Goal: Transaction & Acquisition: Purchase product/service

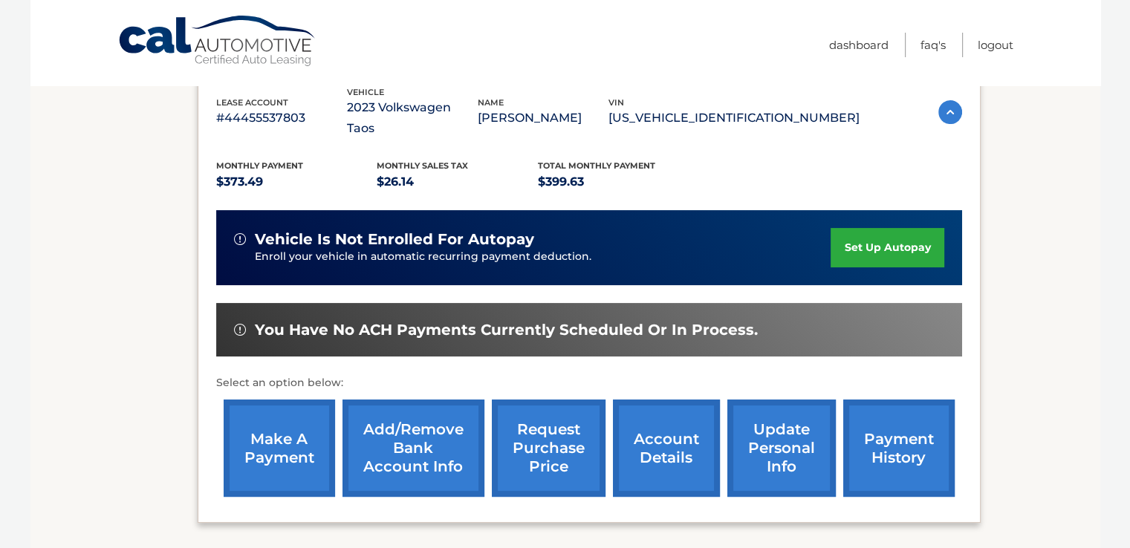
scroll to position [297, 0]
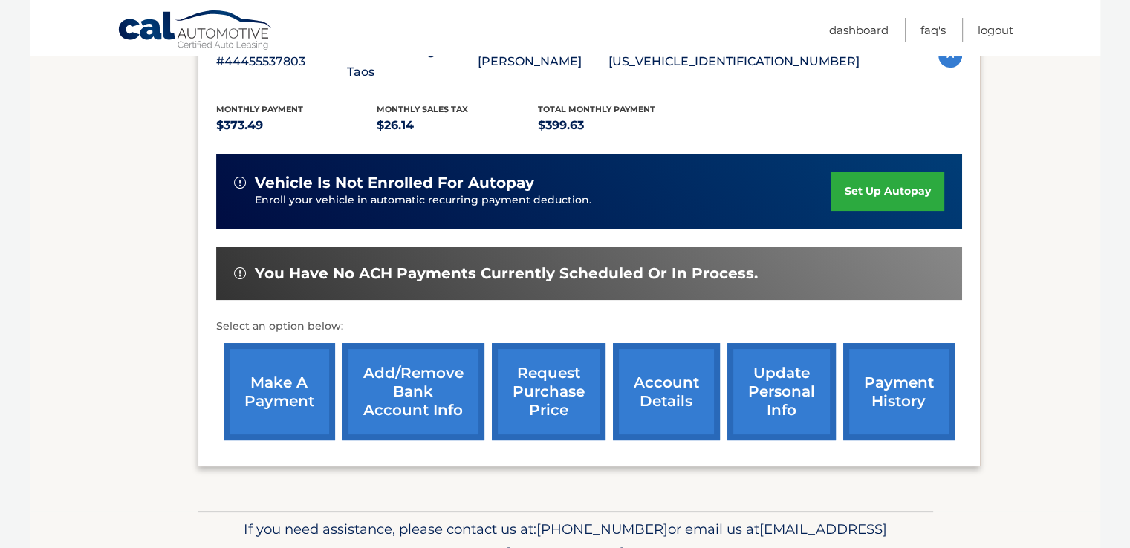
click at [298, 372] on link "make a payment" at bounding box center [279, 391] width 111 height 97
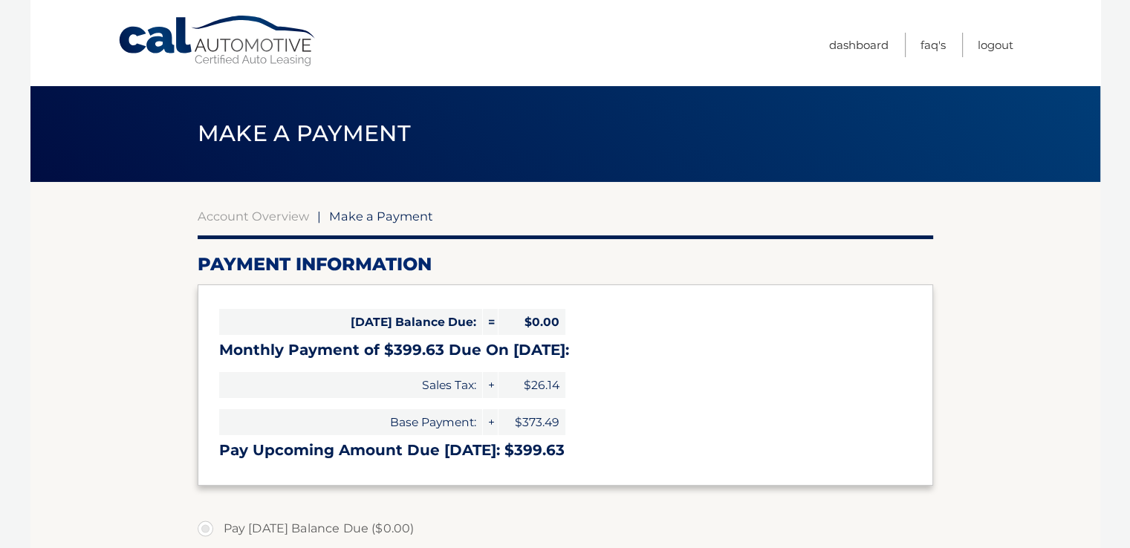
select select "ZGFkODhjYWYtNTZjOC00MGFlLWE3MzItMGZjY2NlMWI3Y2Zj"
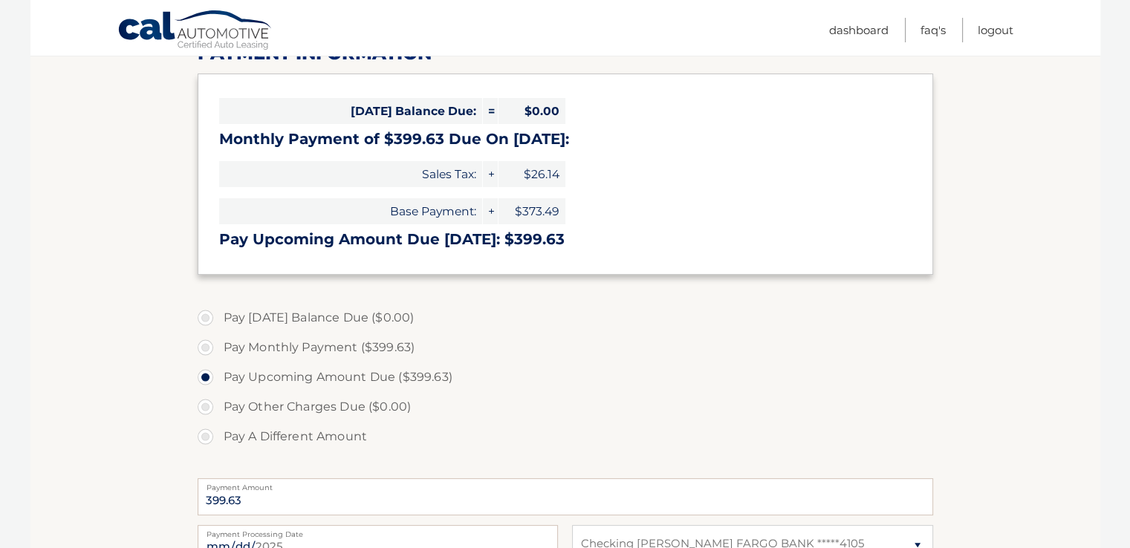
scroll to position [149, 0]
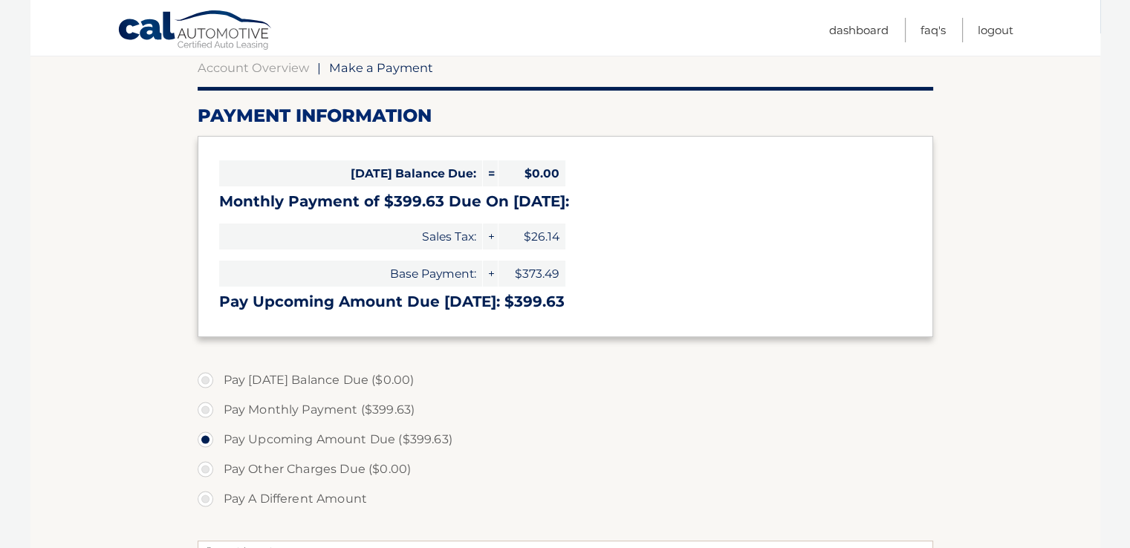
click at [211, 405] on label "Pay Monthly Payment ($399.63)" at bounding box center [565, 410] width 735 height 30
click at [211, 405] on input "Pay Monthly Payment ($399.63)" at bounding box center [210, 407] width 15 height 24
radio input "true"
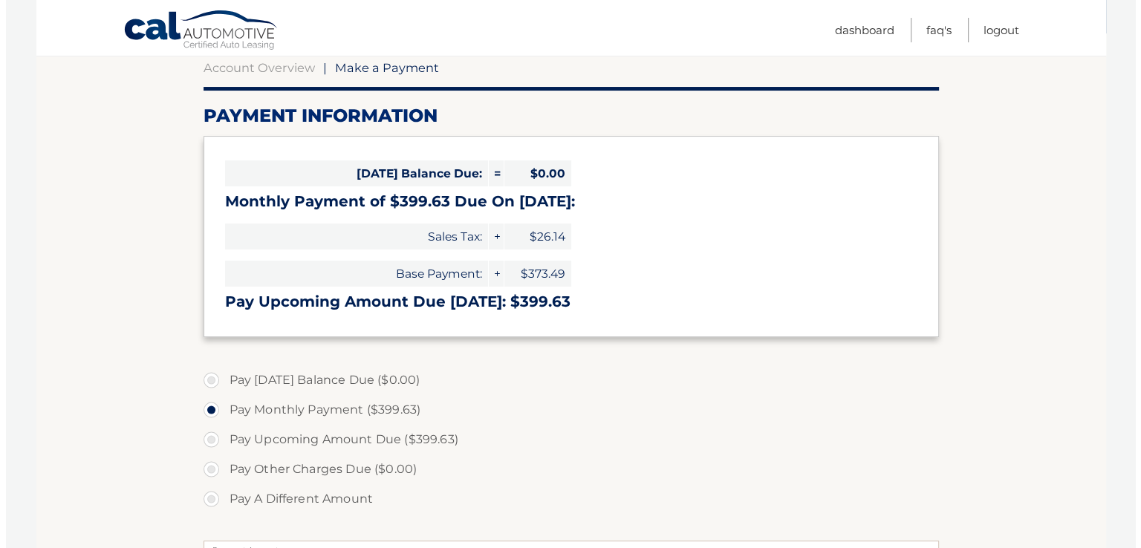
scroll to position [446, 0]
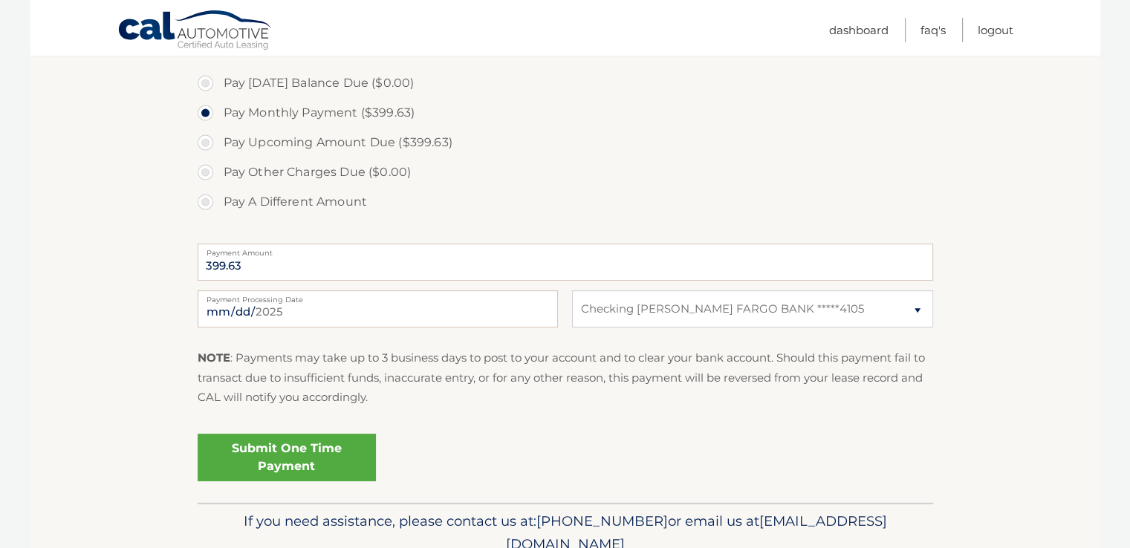
click at [273, 457] on link "Submit One Time Payment" at bounding box center [287, 458] width 178 height 48
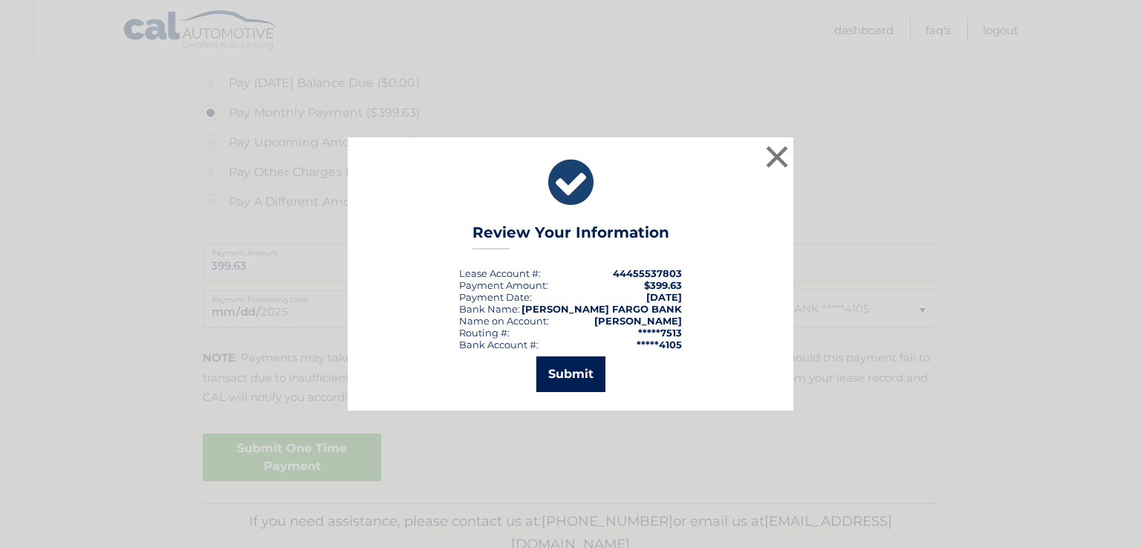
click at [561, 385] on button "Submit" at bounding box center [570, 374] width 69 height 36
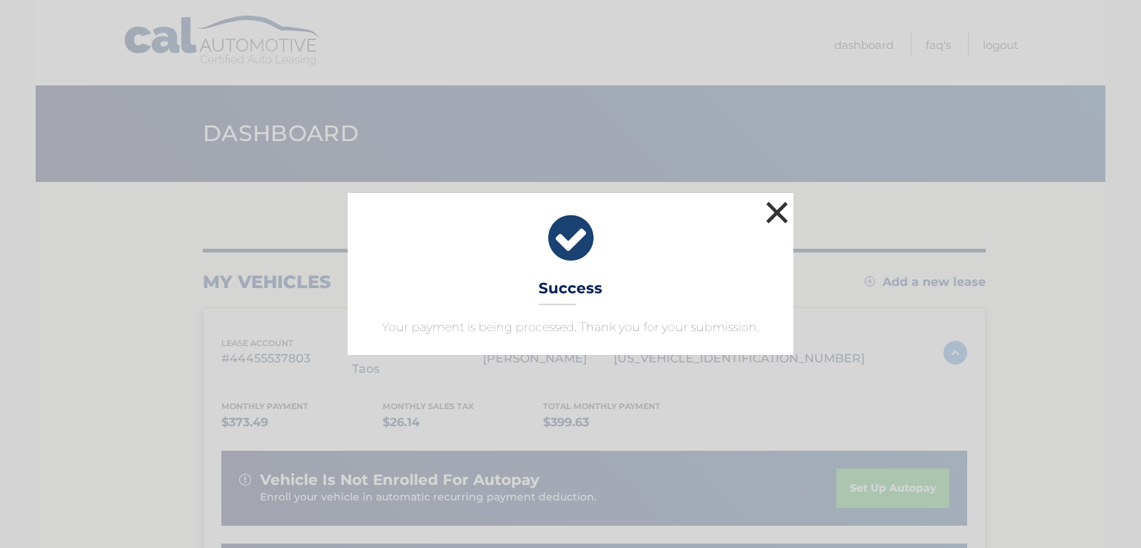
click at [778, 209] on button "×" at bounding box center [777, 213] width 30 height 30
